Goal: Task Accomplishment & Management: Manage account settings

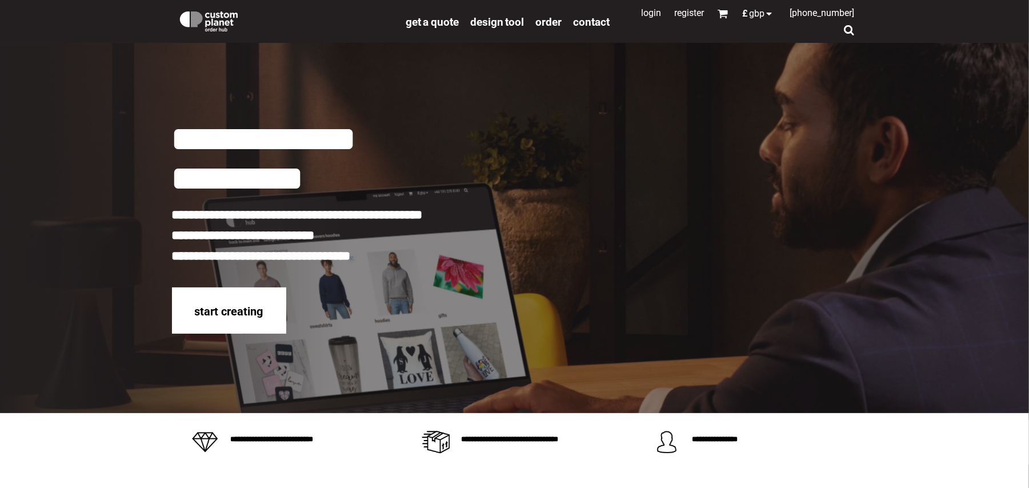
click at [642, 15] on link "Login" at bounding box center [652, 12] width 20 height 11
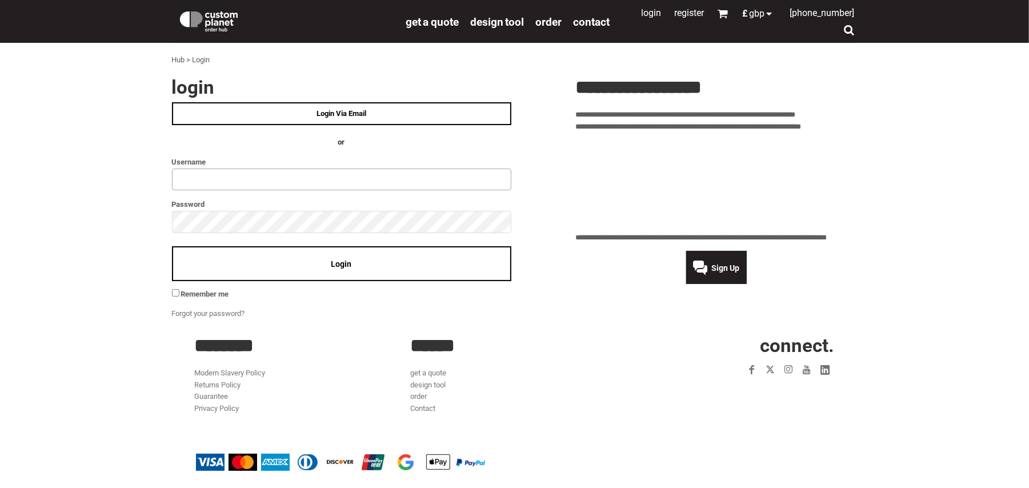
click at [244, 174] on input "text" at bounding box center [341, 180] width 339 height 22
type input "**********"
click at [314, 264] on div "Login" at bounding box center [341, 263] width 339 height 35
